Goal: Communication & Community: Answer question/provide support

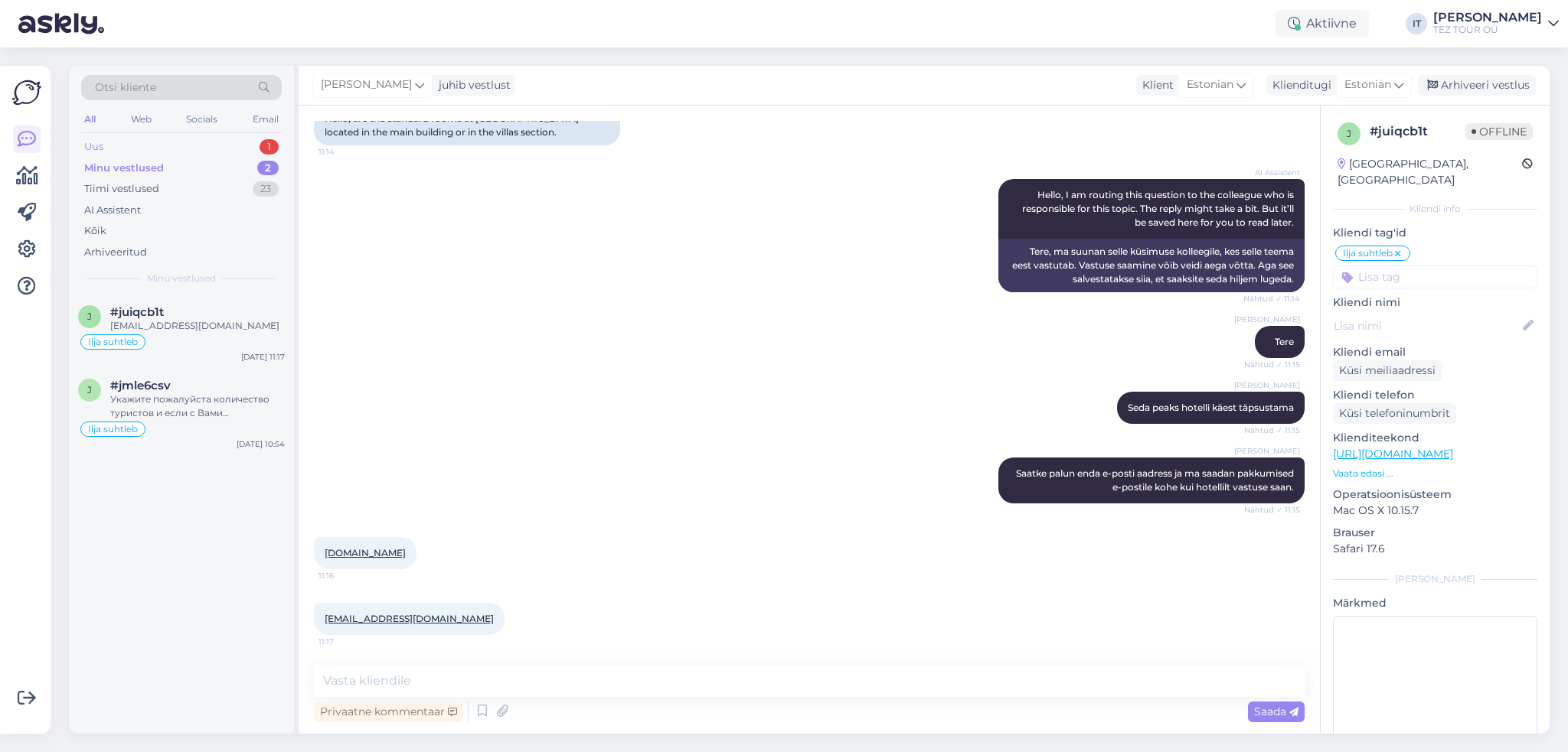
click at [254, 142] on div "Uus 1" at bounding box center [181, 147] width 200 height 21
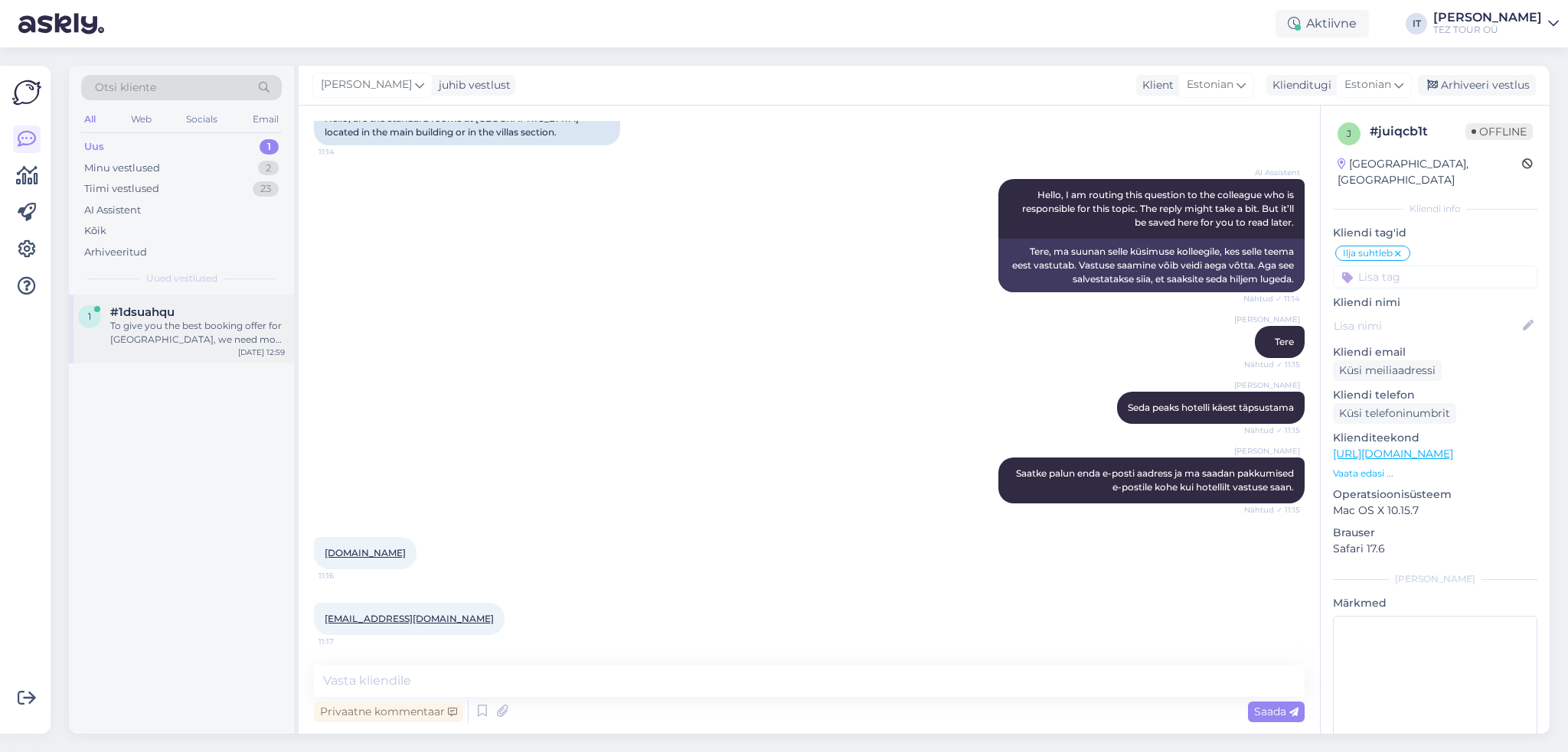
click at [226, 340] on div "To give you the best booking offer for [GEOGRAPHIC_DATA], we need more details:…" at bounding box center [197, 332] width 175 height 27
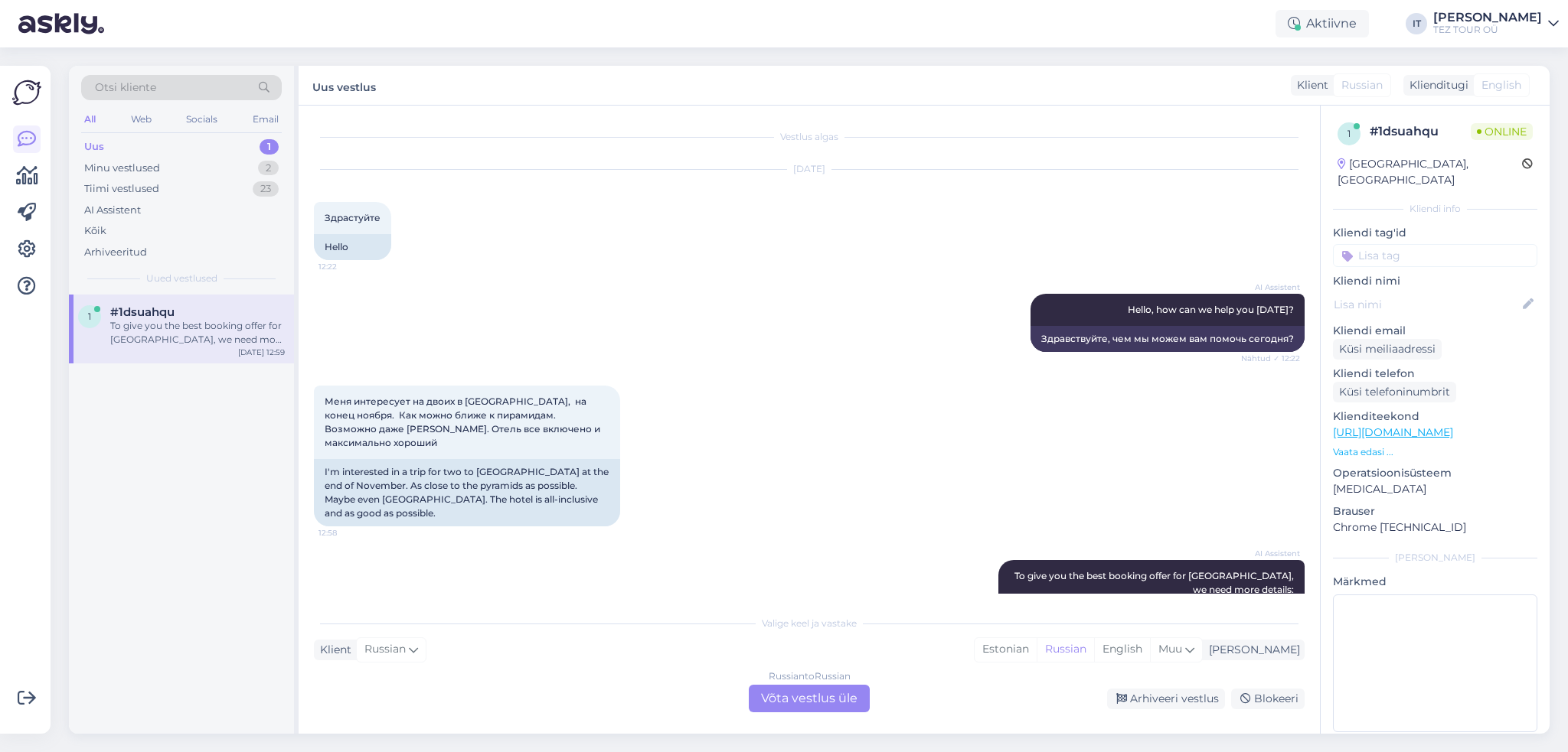
click at [806, 711] on div "Russian to Russian Võta vestlus üle" at bounding box center [809, 699] width 121 height 27
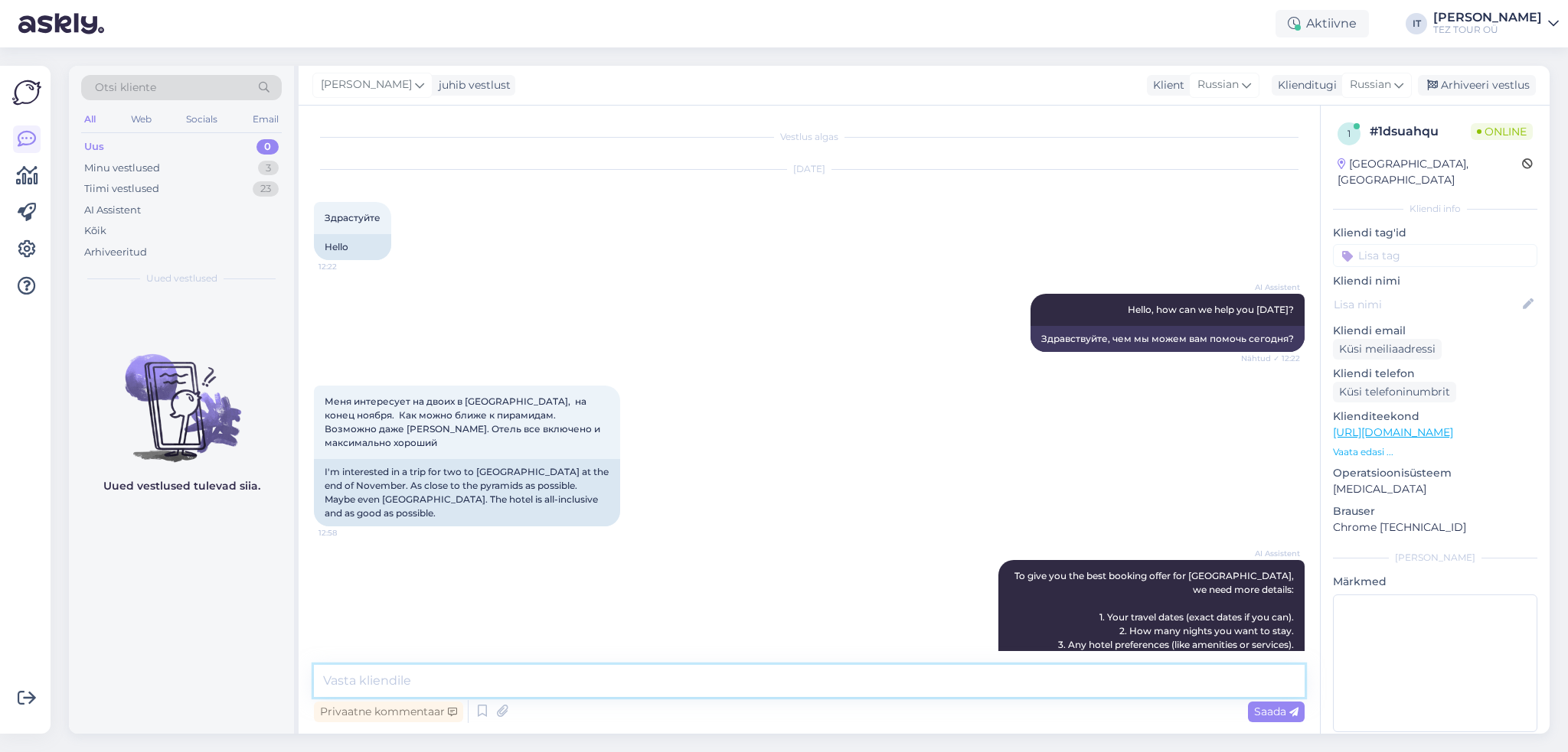
click at [582, 675] on textarea at bounding box center [809, 680] width 991 height 32
type textarea "Здравствуйте"
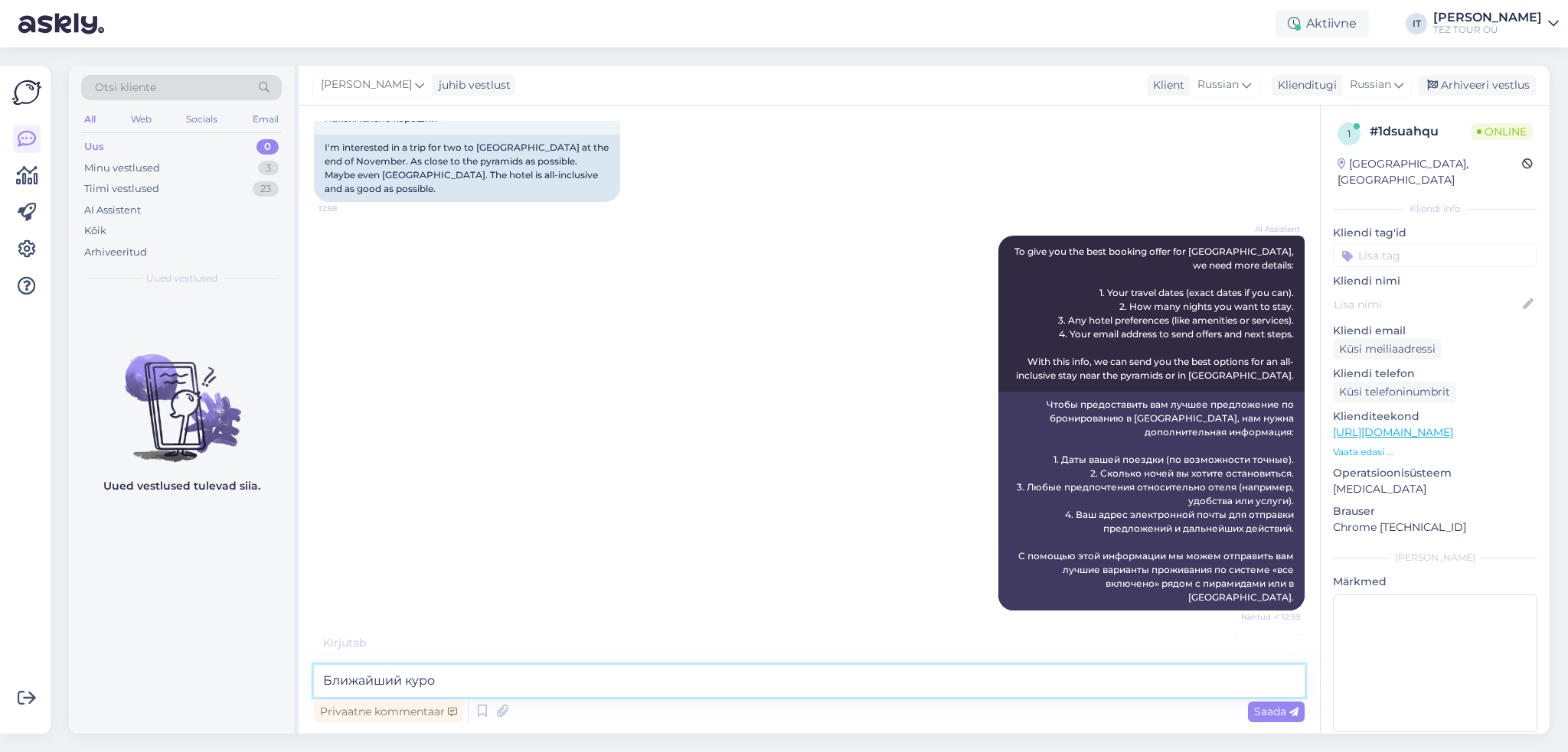
scroll to position [431, 0]
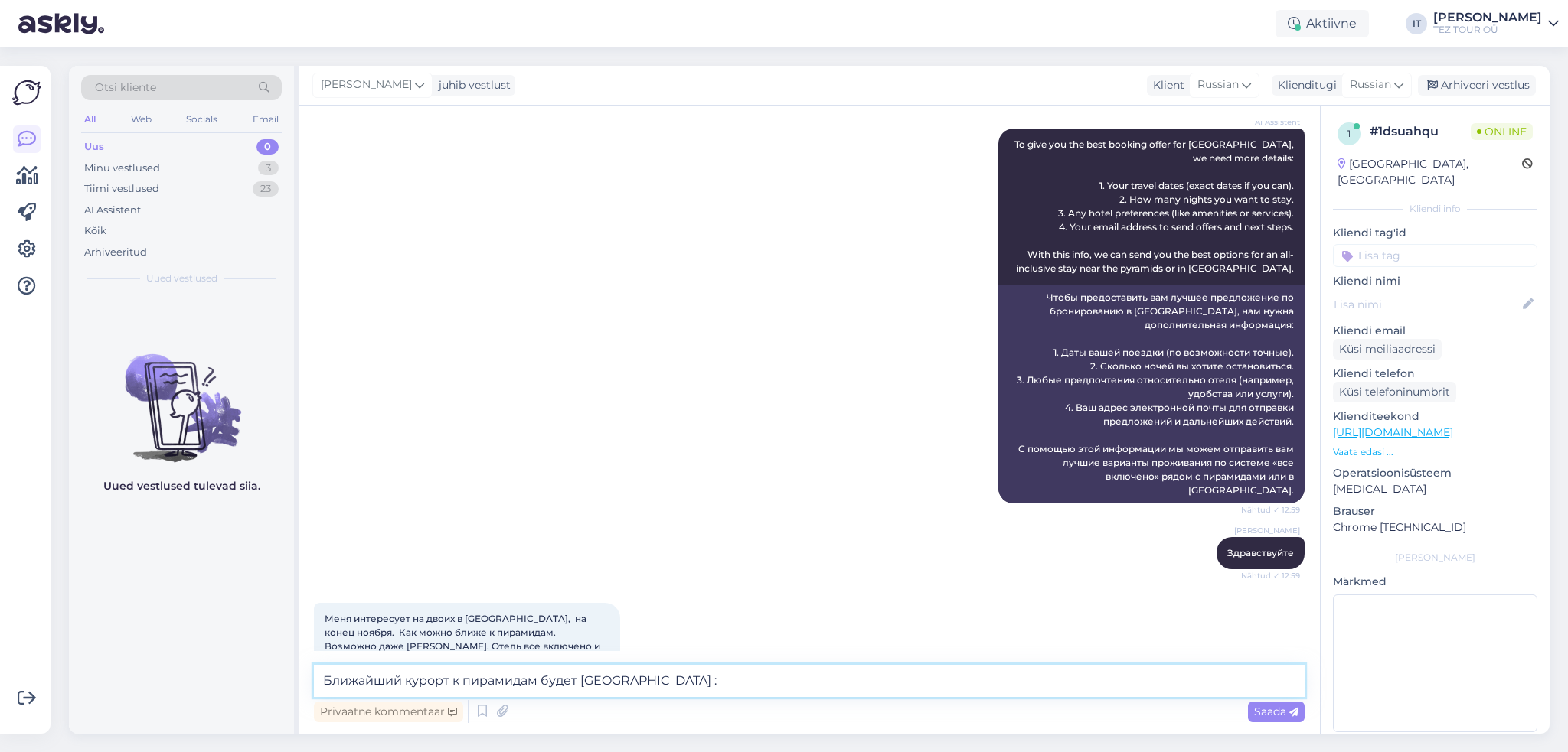
type textarea "Ближайший курорт к пирамидам будет [GEOGRAPHIC_DATA] :)"
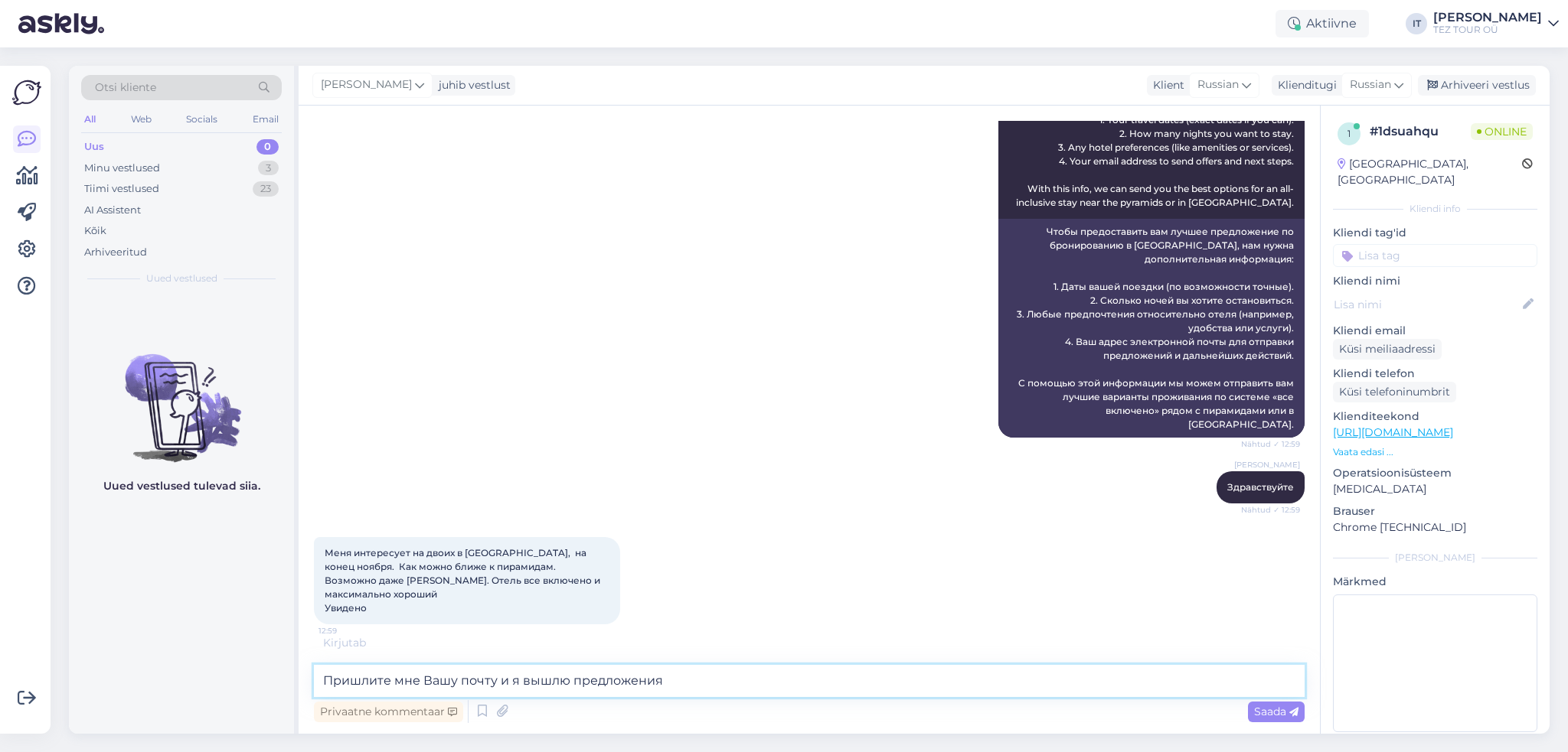
type textarea "Пришлите мне Вашу почту и я вышлю предложения."
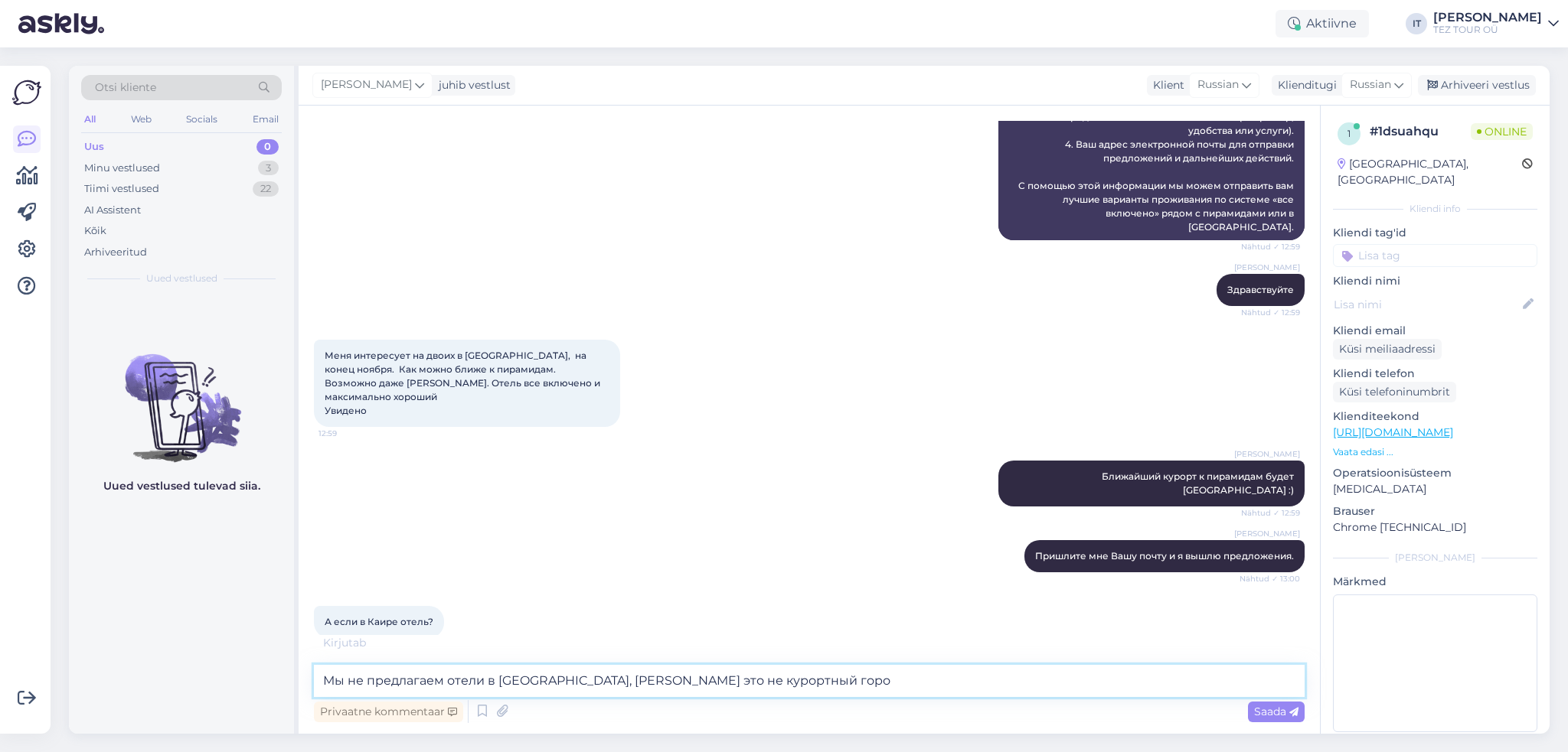
scroll to position [711, 0]
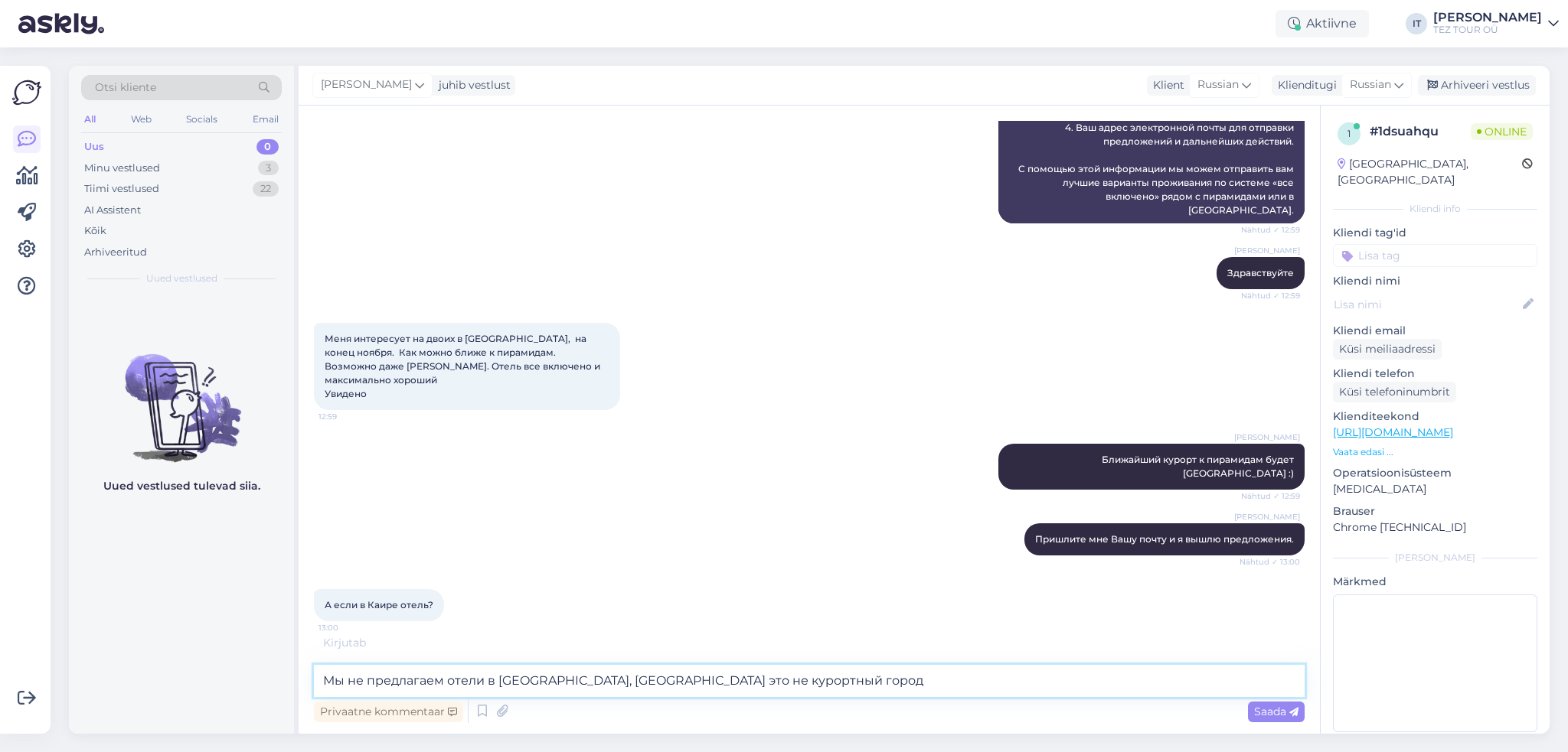
type textarea "Мы не предлагаем отели в [GEOGRAPHIC_DATA], [GEOGRAPHIC_DATA] это не курортный …"
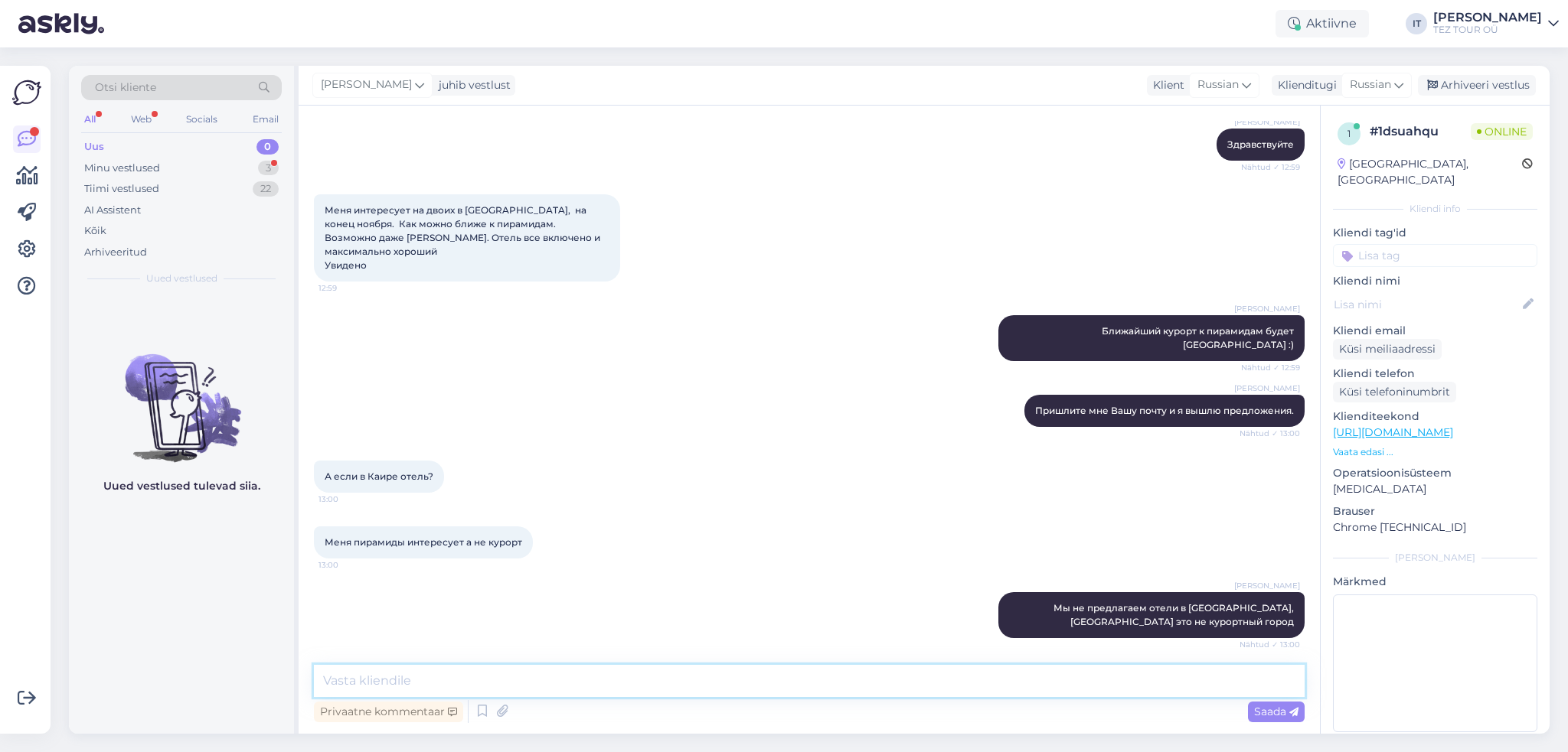
scroll to position [906, 0]
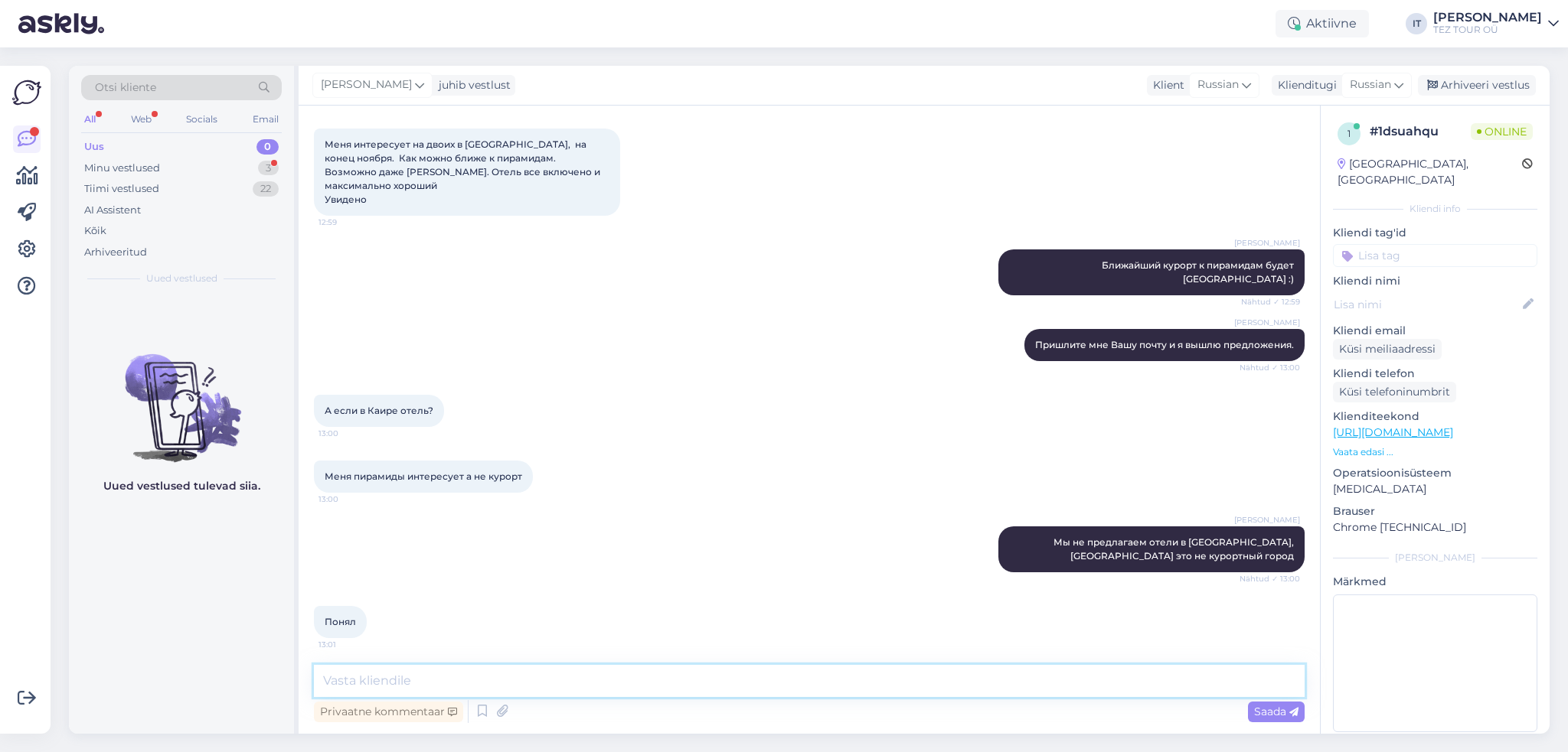
click at [564, 679] on textarea at bounding box center [809, 680] width 991 height 32
type textarea "Да, конечно"
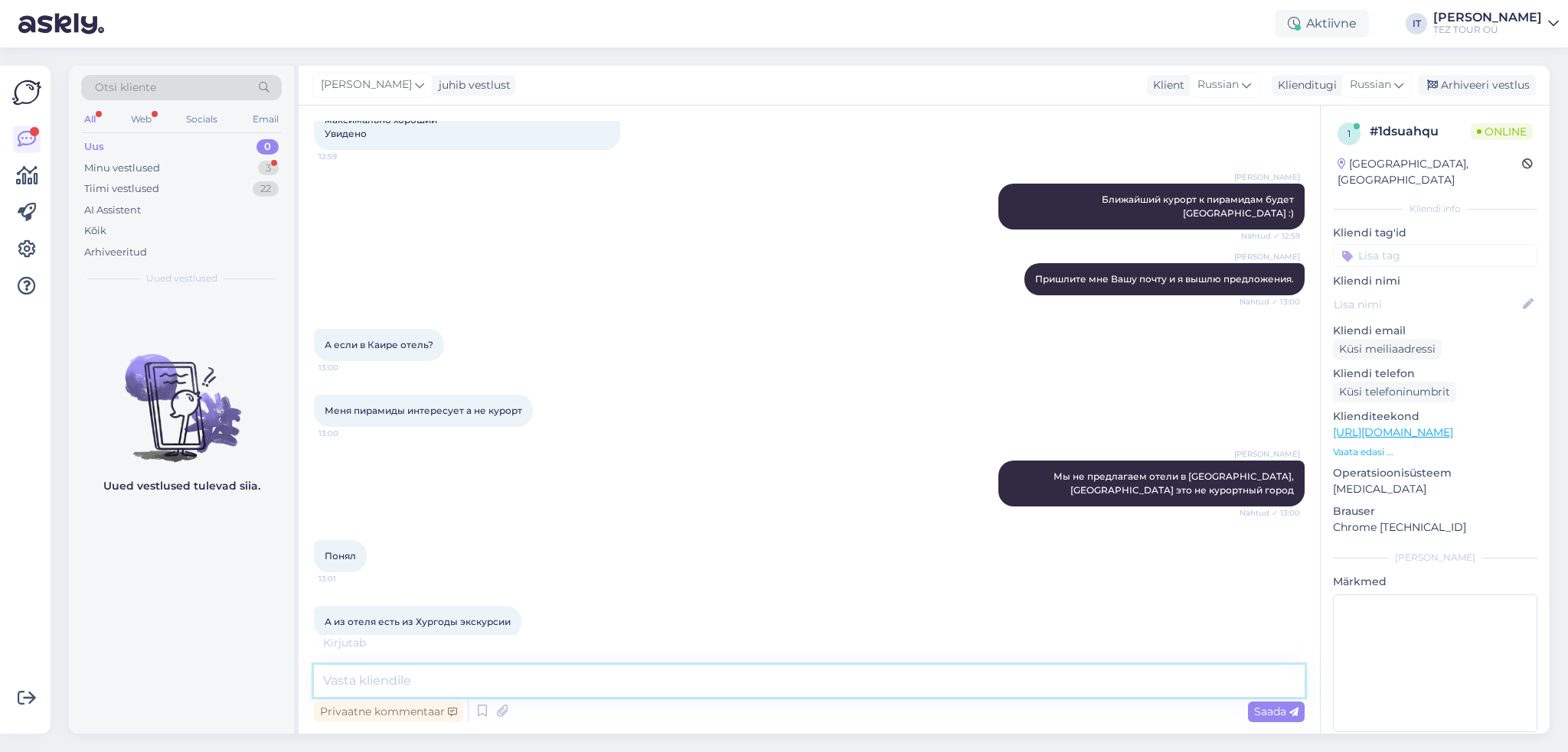
scroll to position [1054, 0]
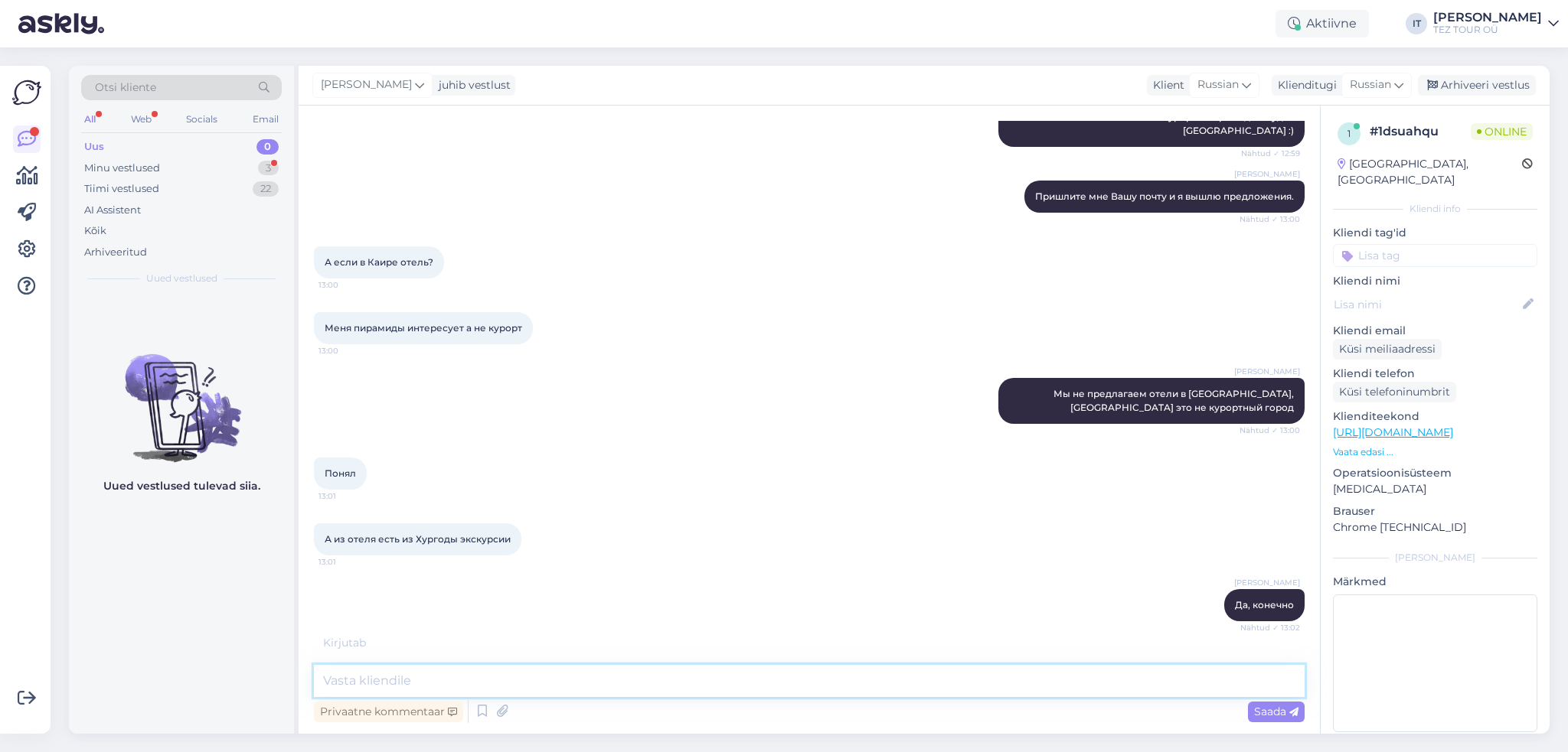
click at [447, 682] on textarea at bounding box center [809, 680] width 991 height 32
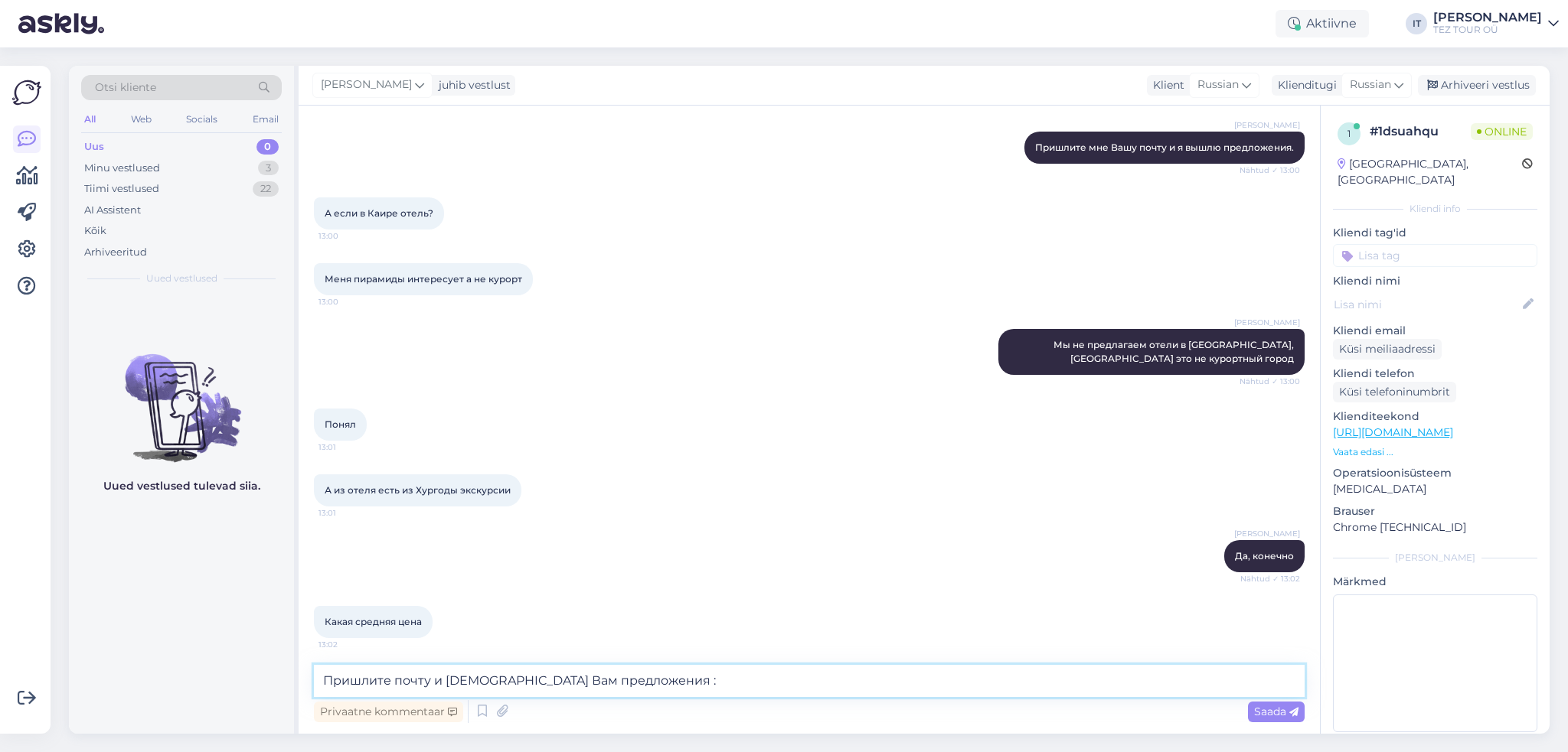
type textarea "Пришлите почту и япришлю Вам предложения :)"
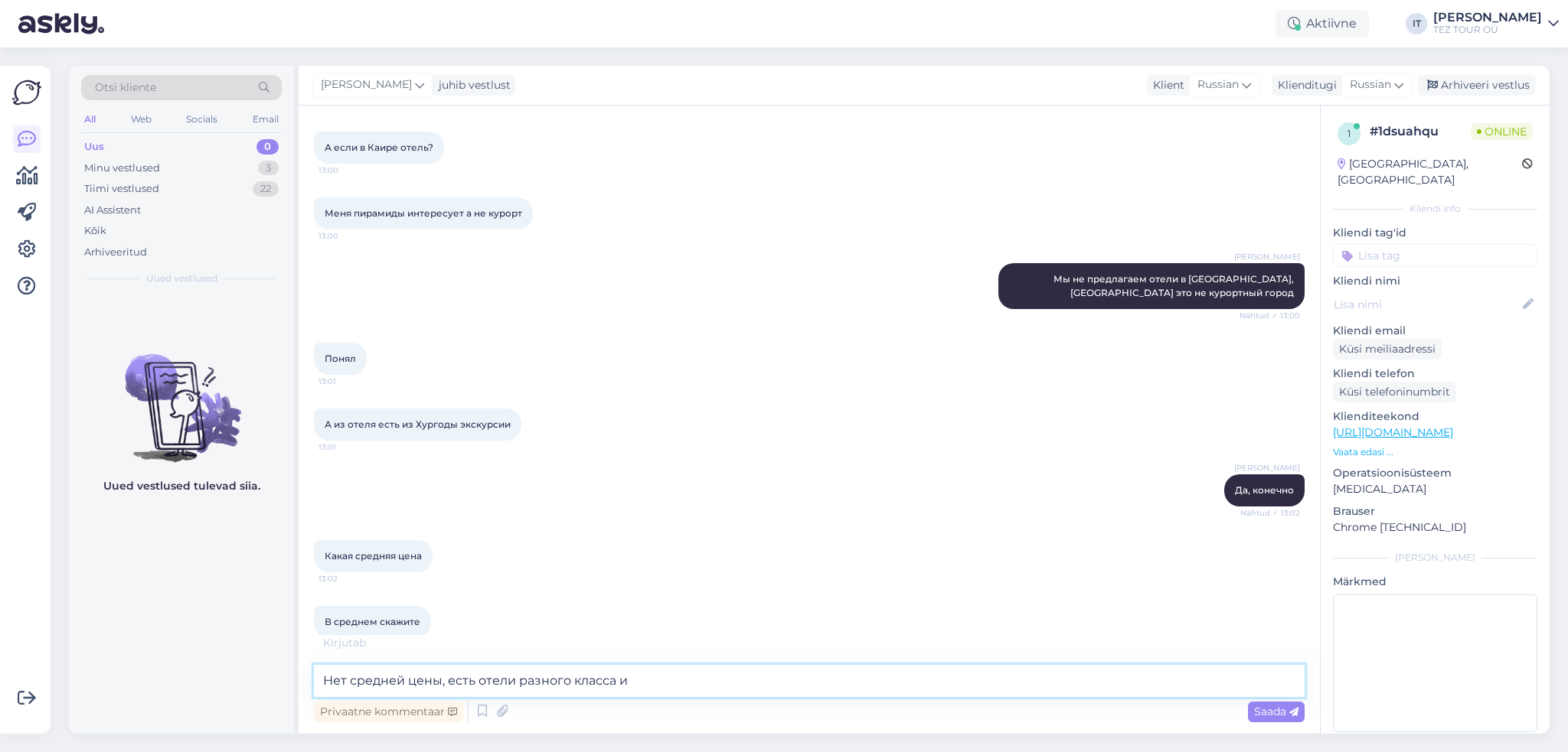
scroll to position [1235, 0]
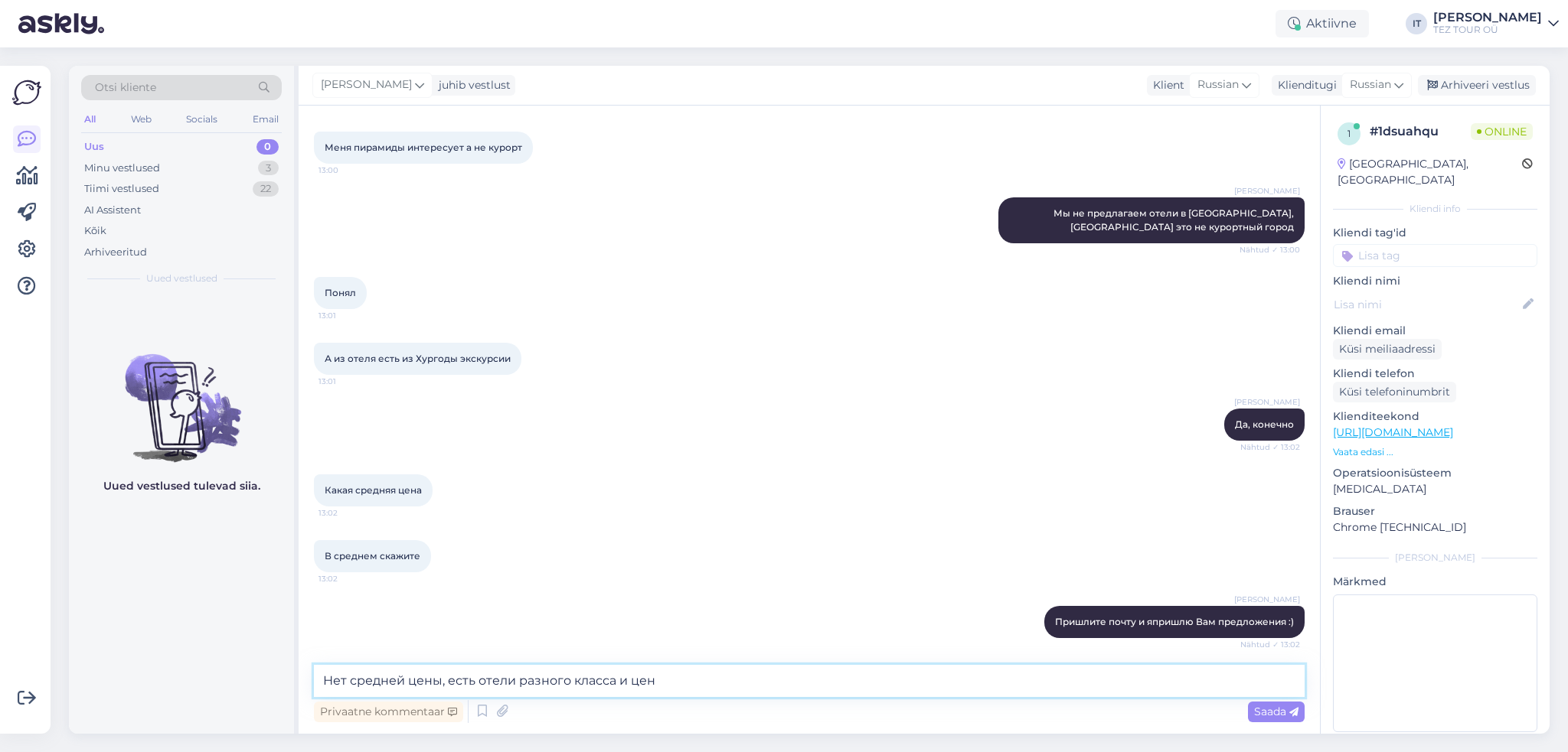
type textarea "Нет средней цены, есть отели разного класса и цены"
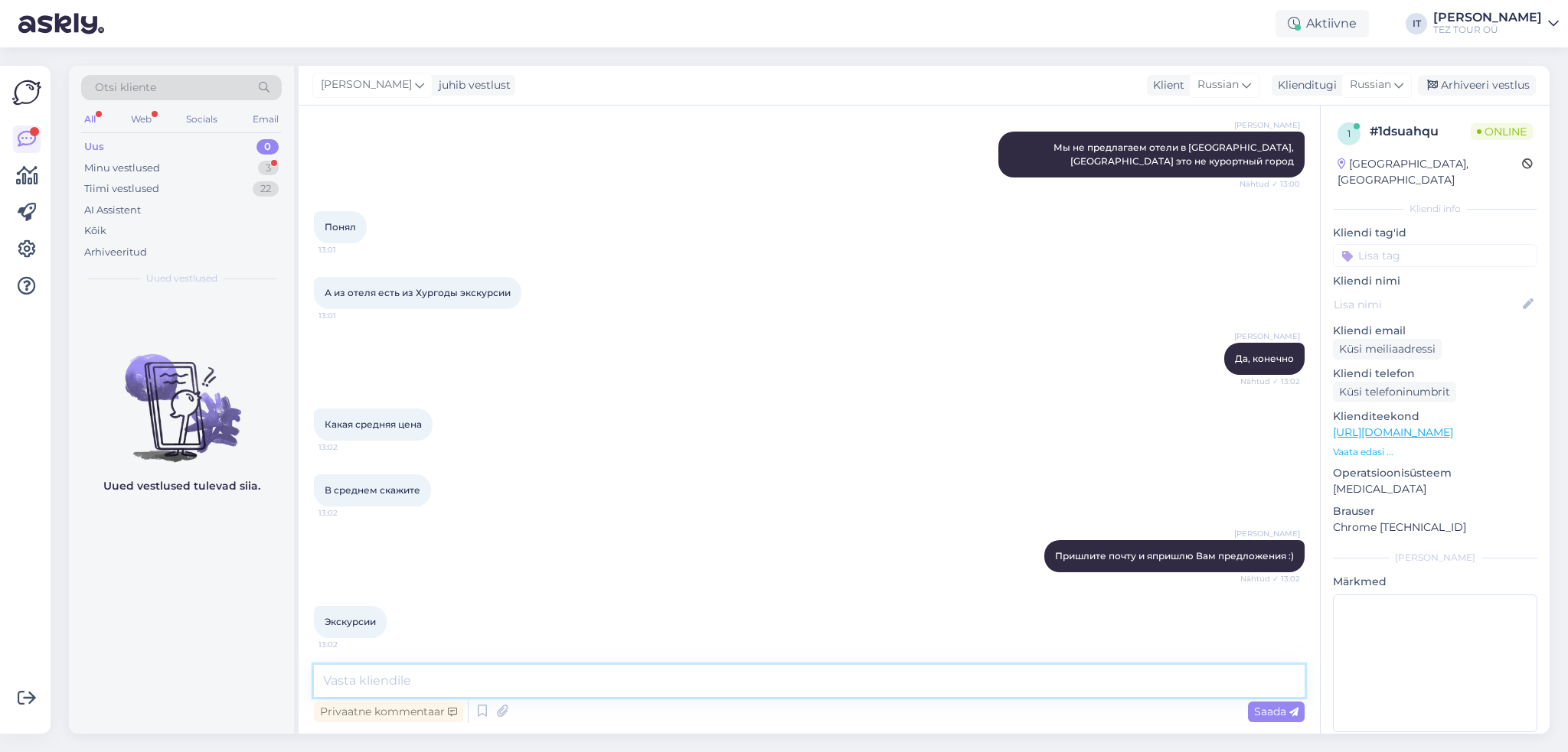
scroll to position [1367, 0]
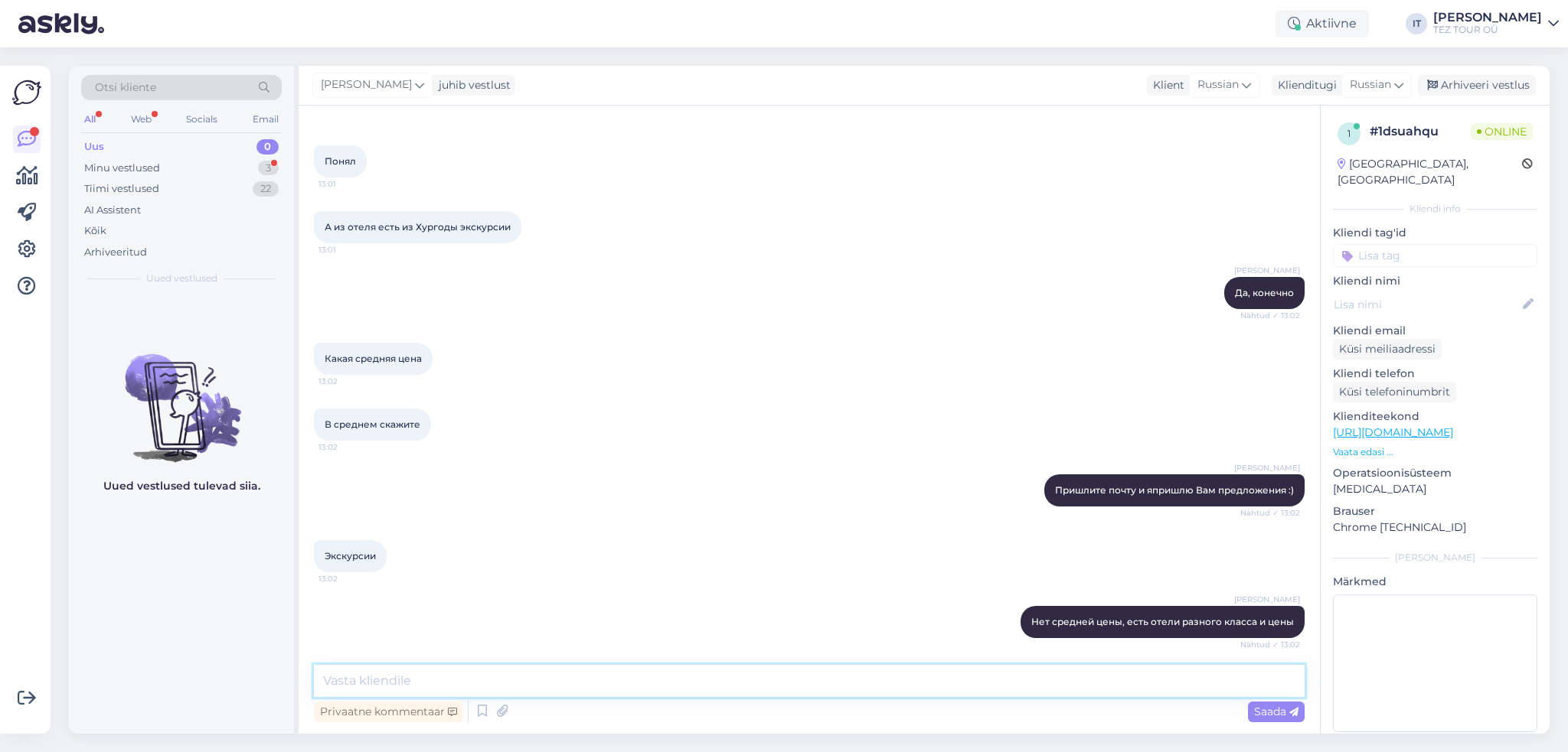
click at [533, 680] on textarea at bounding box center [809, 680] width 991 height 32
type textarea "У"
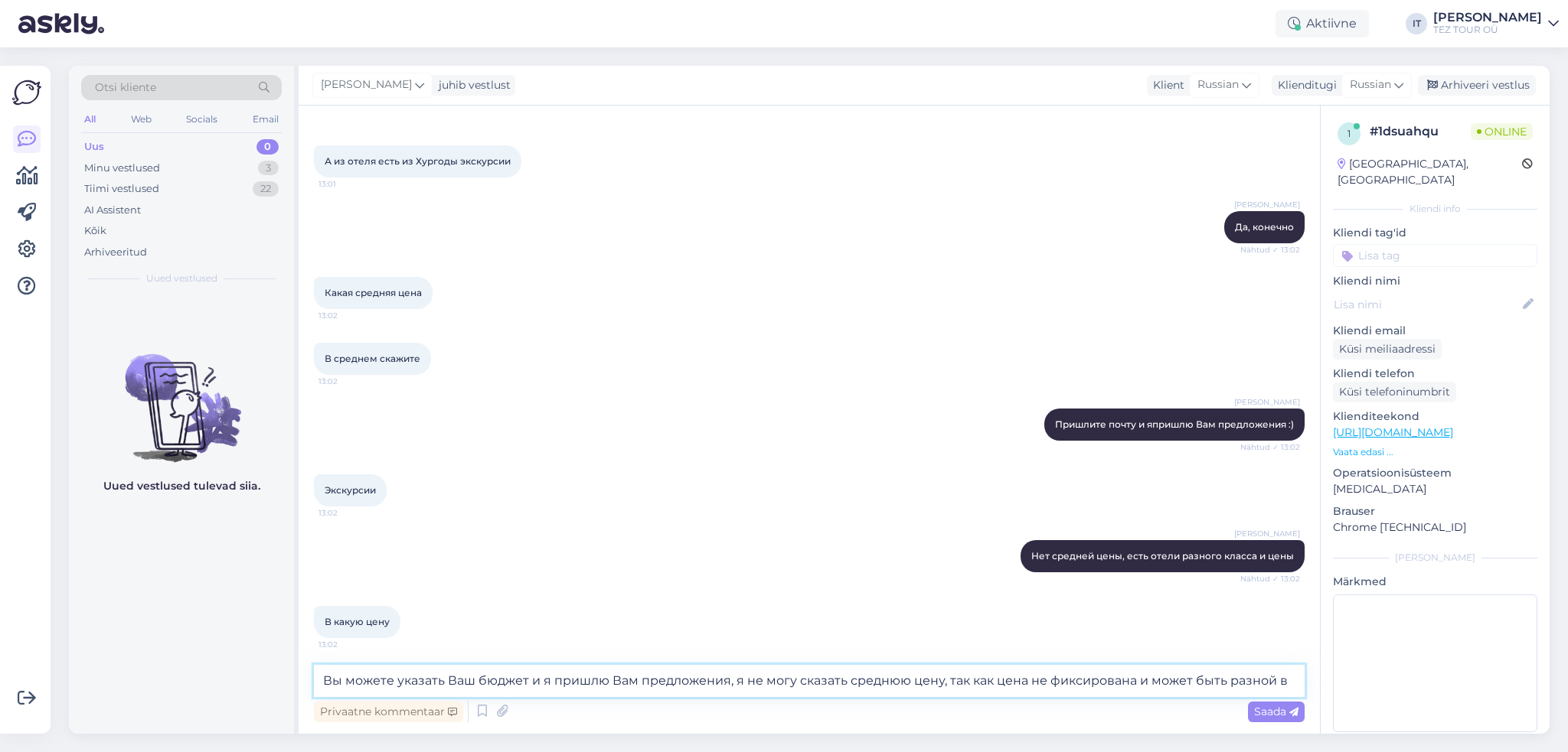
scroll to position [1450, 0]
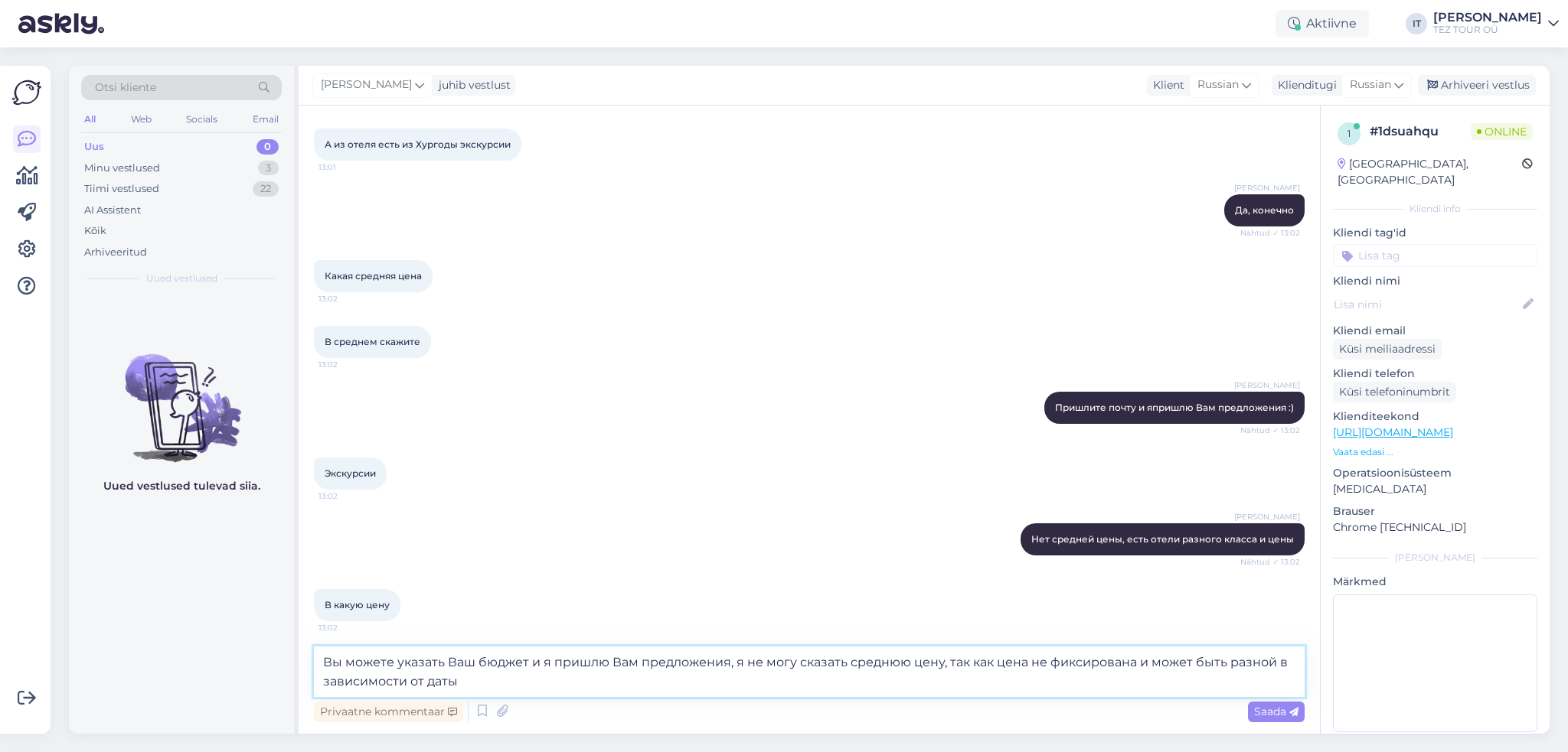
type textarea "Вы можете указать Ваш бюджет и я пришлю Вам предложения, я не могу сказать сред…"
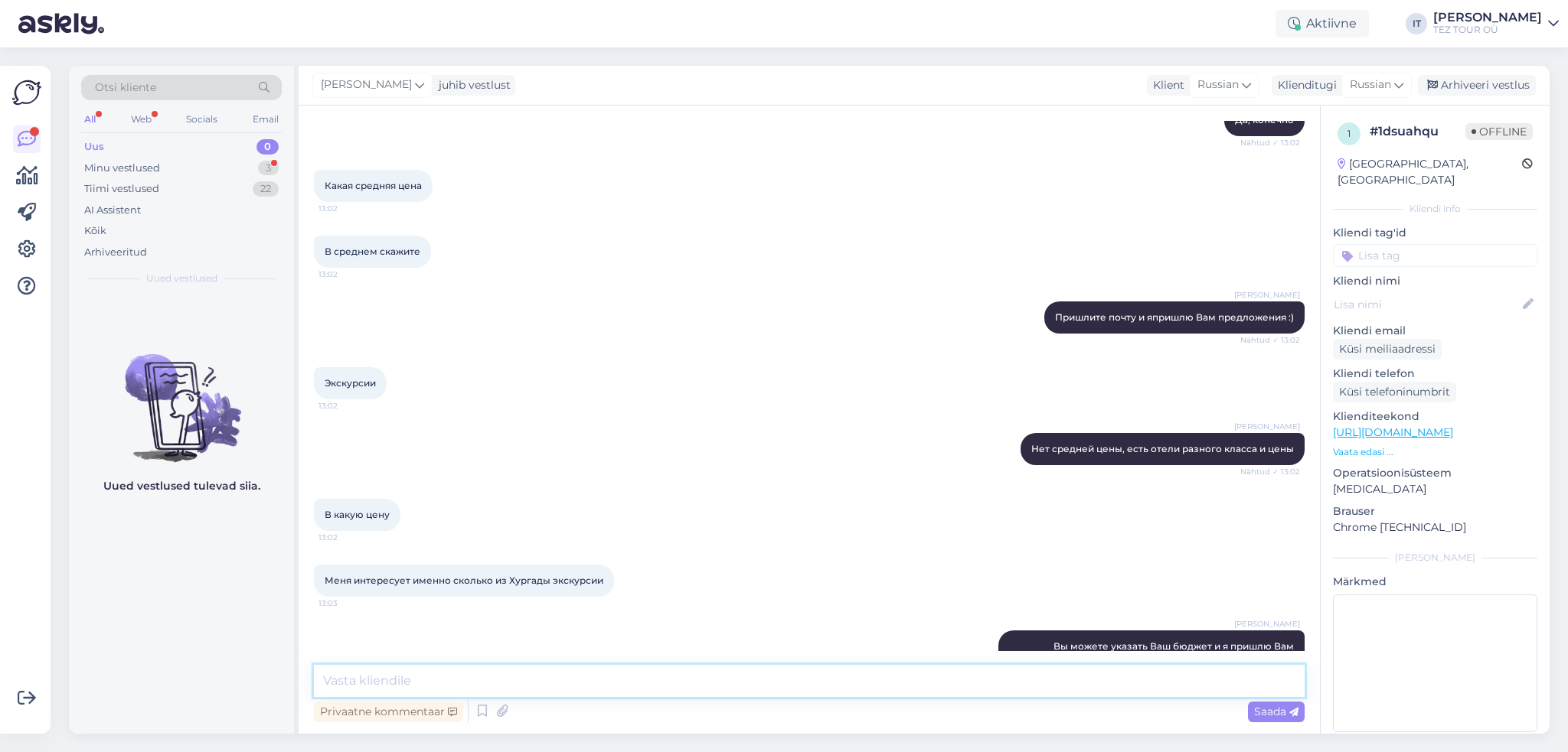
scroll to position [1882, 0]
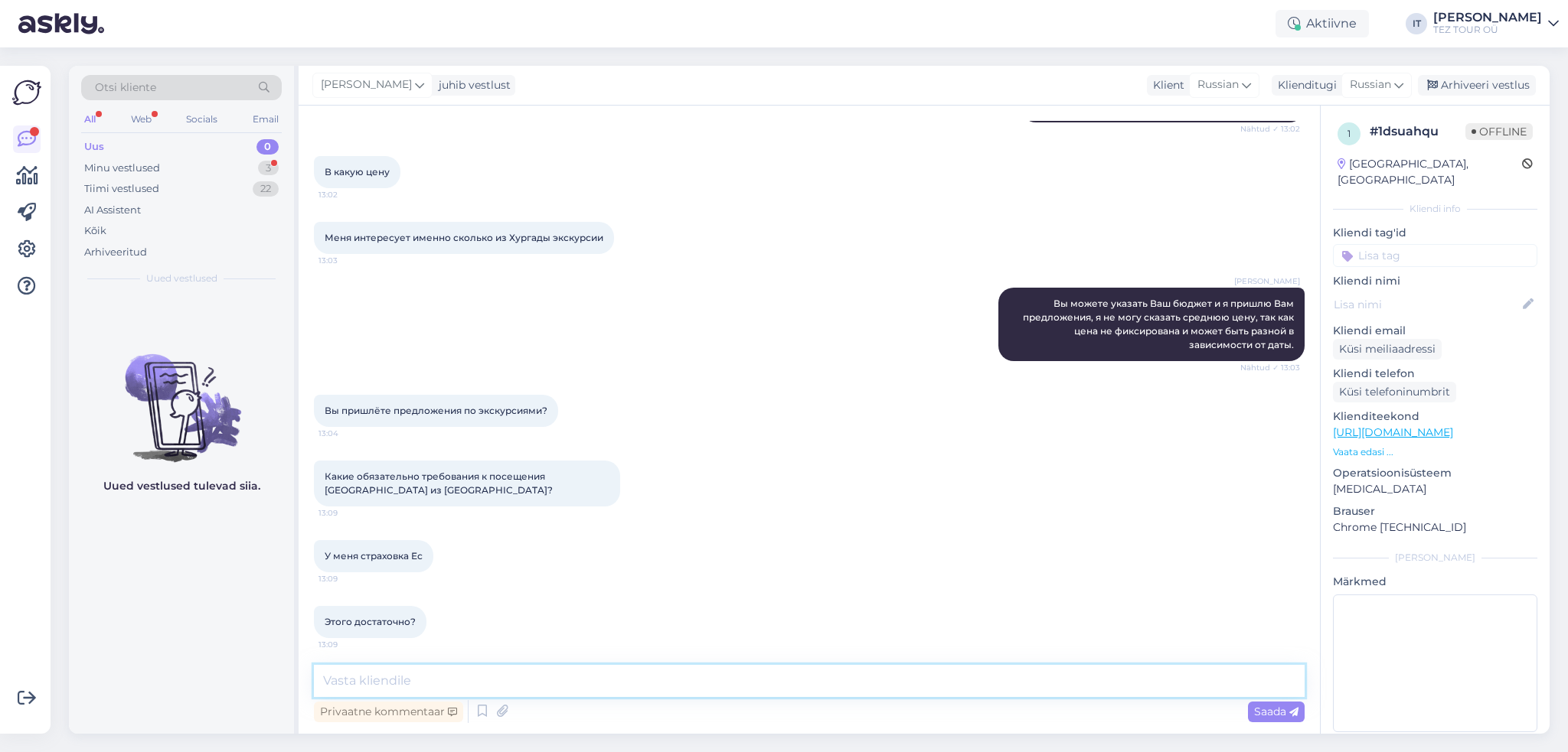
click at [609, 669] on textarea at bounding box center [809, 680] width 991 height 32
type textarea "З"
type textarea "Может быть мне удобнее будет Вам позвонить и обсудим это по телефону?"
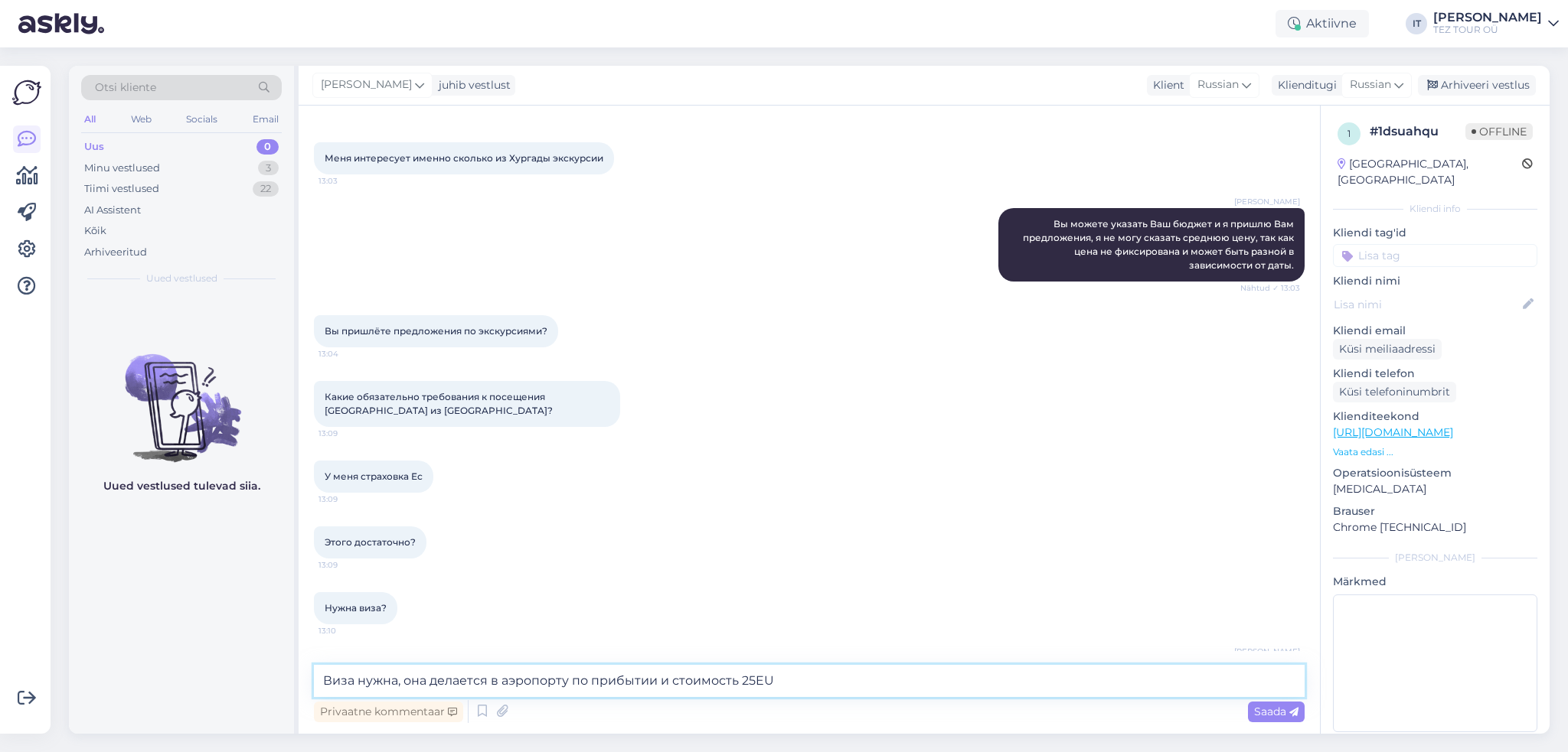
type textarea "Виза нужна, она делается в аэропорту по прибытии и стоимость 25EUR"
